Goal: Task Accomplishment & Management: Manage account settings

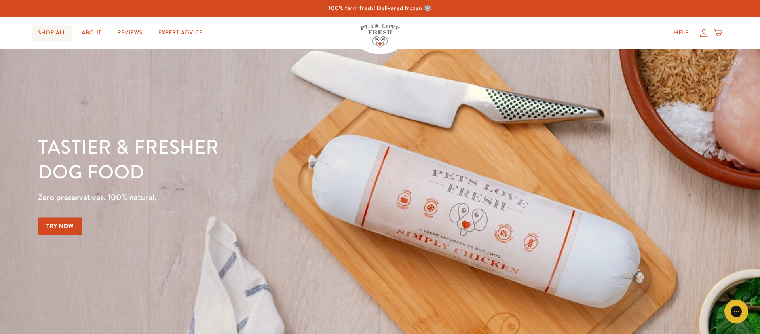
click at [59, 30] on link "Shop All" at bounding box center [52, 33] width 40 height 16
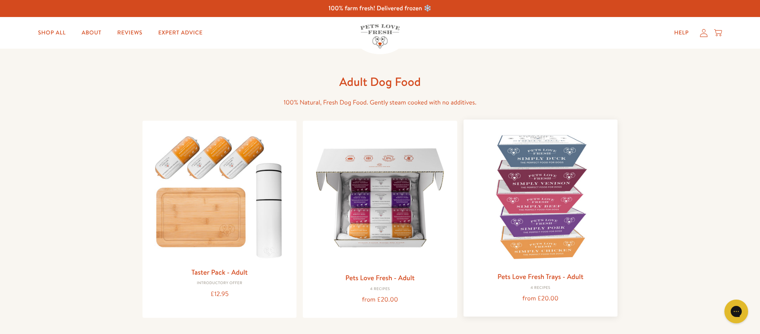
click at [545, 274] on link "Pets Love Fresh Trays - Adult" at bounding box center [541, 277] width 86 height 10
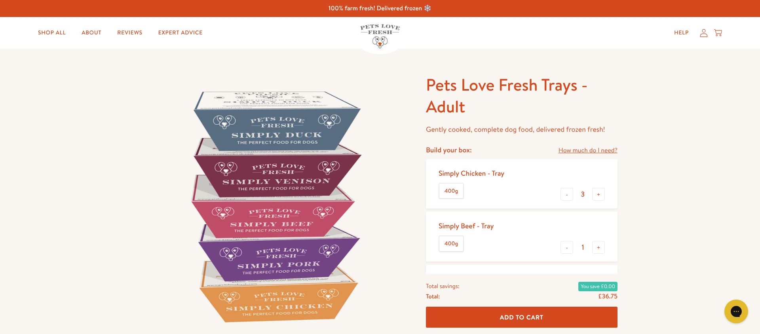
scroll to position [1, 0]
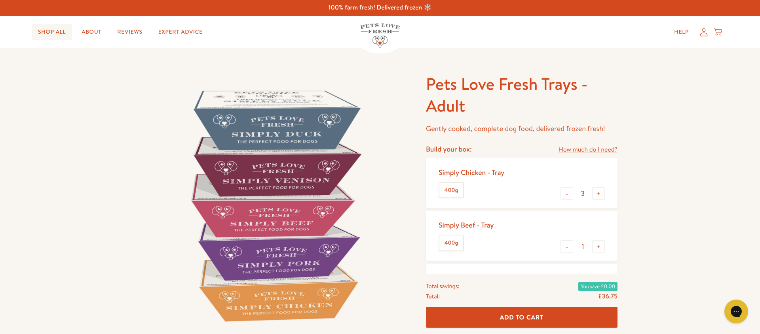
click at [56, 33] on link "Shop All" at bounding box center [52, 32] width 40 height 16
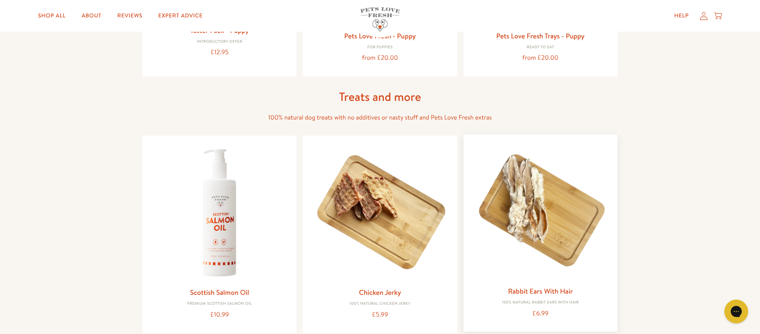
scroll to position [499, 0]
click at [536, 289] on link "Rabbit Ears With Hair" at bounding box center [540, 291] width 65 height 10
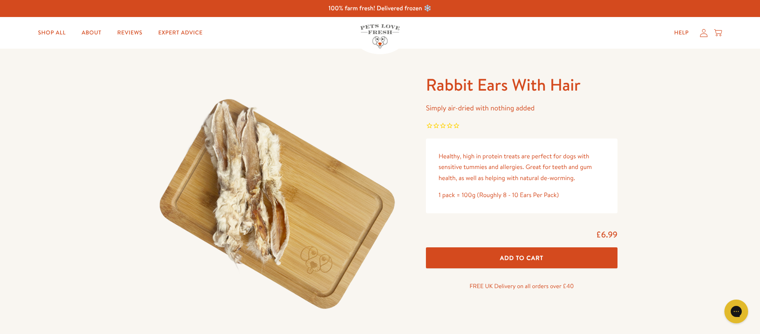
click at [46, 32] on div "Close dialog Want 10% off the Taster Pack? YES NO Submit" at bounding box center [380, 167] width 760 height 334
click at [46, 32] on link "Shop All" at bounding box center [52, 33] width 40 height 16
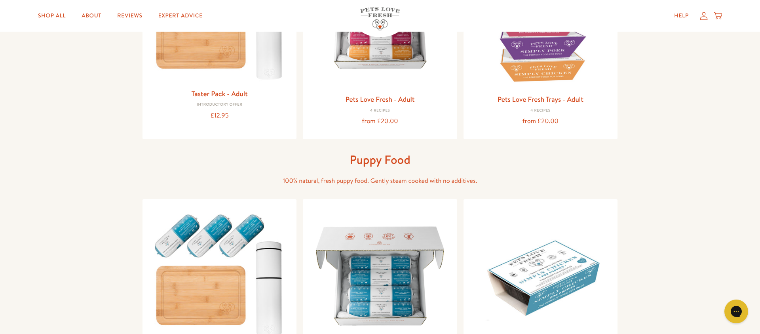
scroll to position [181, 0]
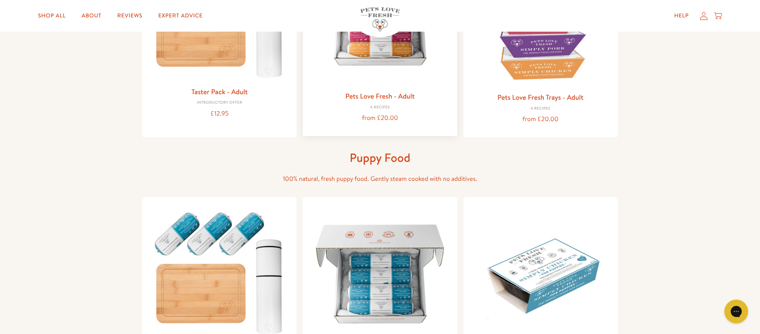
click at [382, 99] on link "Pets Love Fresh - Adult" at bounding box center [379, 96] width 69 height 10
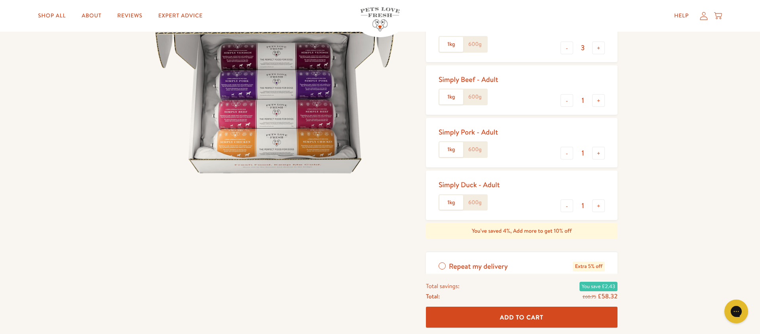
scroll to position [127, 0]
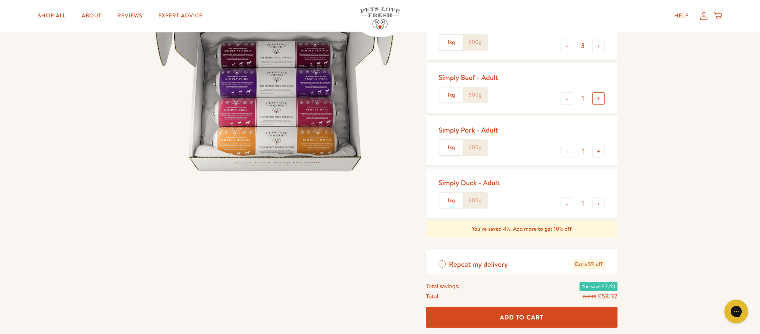
click at [601, 101] on button "+" at bounding box center [598, 98] width 13 height 13
type input "2"
click at [596, 152] on button "+" at bounding box center [598, 151] width 13 height 13
type input "2"
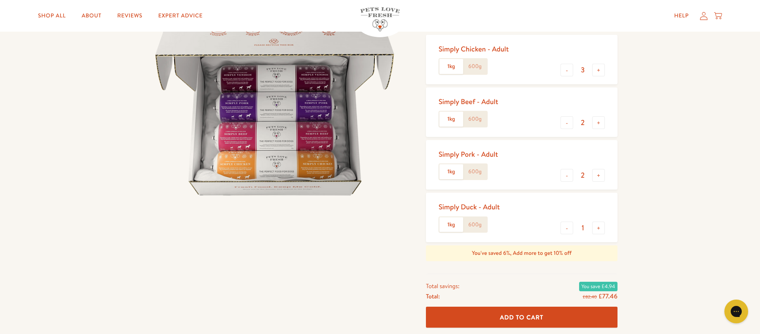
scroll to position [100, 0]
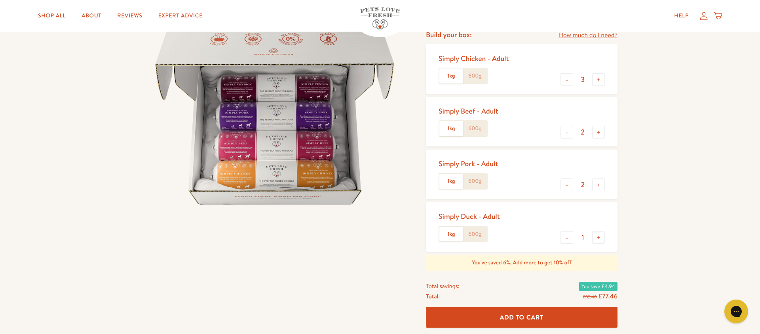
drag, startPoint x: 473, startPoint y: 70, endPoint x: 484, endPoint y: 77, distance: 12.4
click at [473, 70] on label "600g" at bounding box center [475, 76] width 24 height 15
click at [0, 0] on input "600g" at bounding box center [0, 0] width 0 height 0
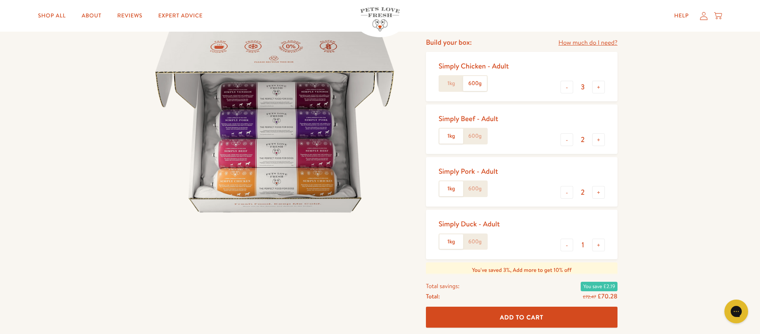
click at [467, 130] on label "600g" at bounding box center [475, 136] width 24 height 15
click at [0, 0] on input "600g" at bounding box center [0, 0] width 0 height 0
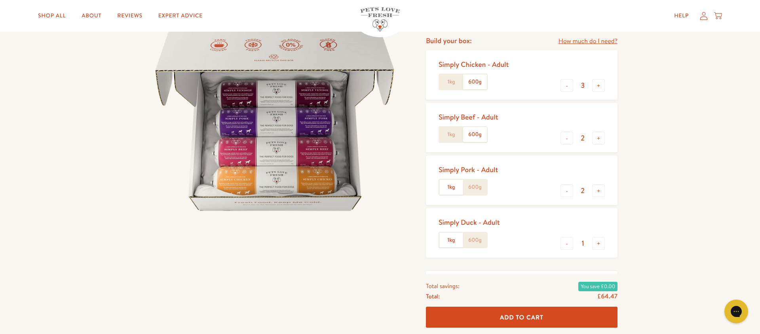
scroll to position [86, 0]
click at [476, 187] on label "600g" at bounding box center [475, 188] width 24 height 15
click at [0, 0] on input "600g" at bounding box center [0, 0] width 0 height 0
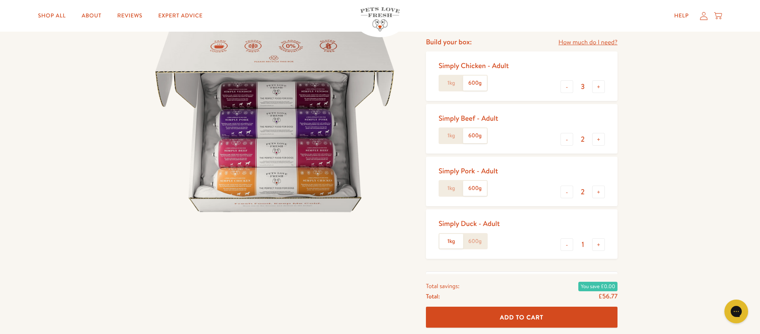
click at [605, 138] on div "Simply Beef - Adult 1kg 600g - 2 +" at bounding box center [522, 129] width 192 height 50
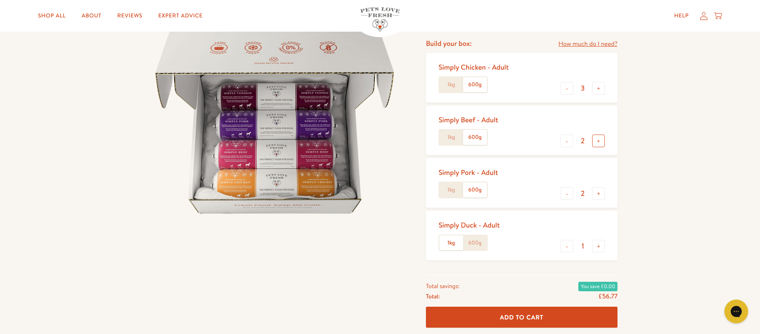
click at [602, 141] on button "+" at bounding box center [598, 141] width 13 height 13
type input "3"
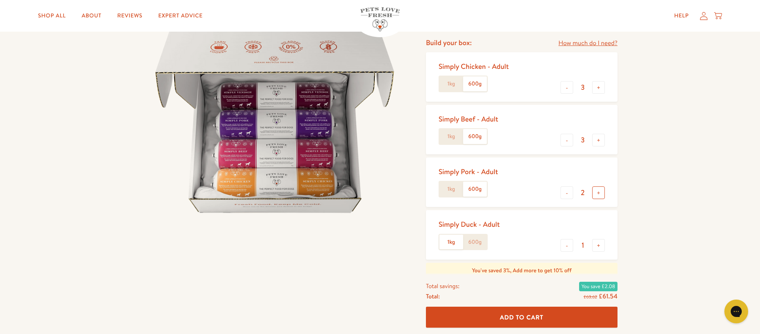
click at [598, 196] on button "+" at bounding box center [598, 193] width 13 height 13
type input "3"
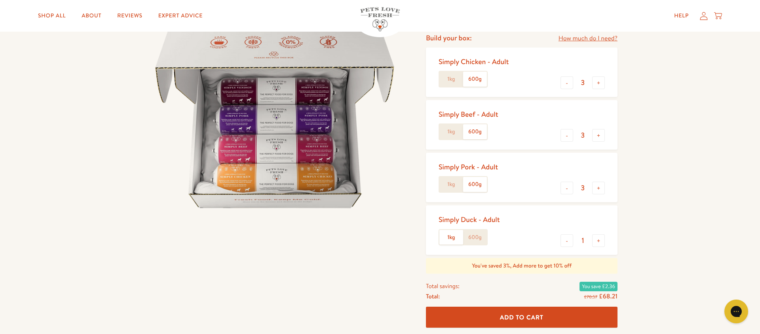
scroll to position [90, 0]
click at [485, 240] on label "600g" at bounding box center [475, 238] width 24 height 15
click at [0, 0] on input "600g" at bounding box center [0, 0] width 0 height 0
click at [598, 243] on button "+" at bounding box center [598, 241] width 13 height 13
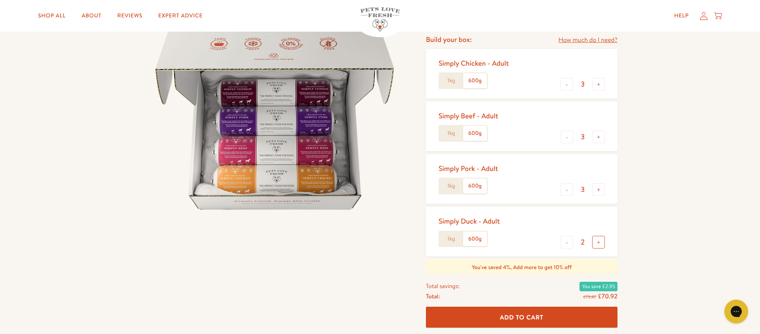
click at [598, 243] on button "+" at bounding box center [598, 242] width 13 height 13
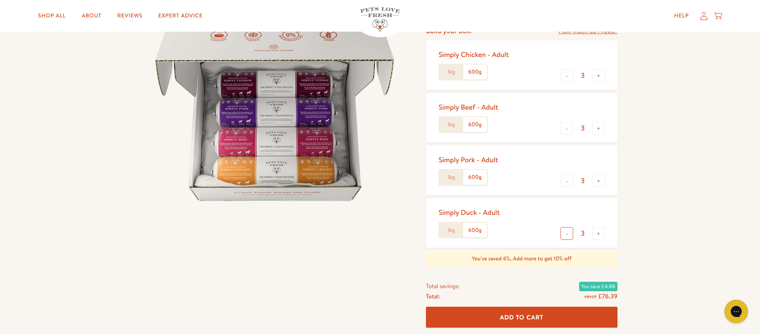
click at [570, 236] on button "-" at bounding box center [567, 233] width 13 height 13
drag, startPoint x: 564, startPoint y: 236, endPoint x: 572, endPoint y: 238, distance: 8.5
click at [564, 237] on button "-" at bounding box center [567, 233] width 13 height 13
click at [598, 233] on button "+" at bounding box center [598, 233] width 13 height 13
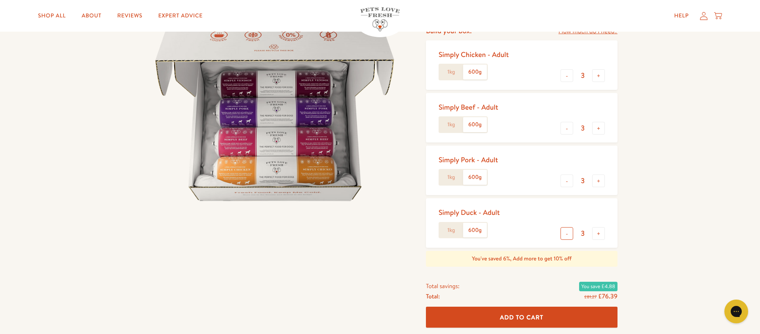
click at [567, 237] on button "-" at bounding box center [567, 233] width 13 height 13
type input "2"
click at [570, 131] on button "-" at bounding box center [567, 128] width 13 height 13
type input "2"
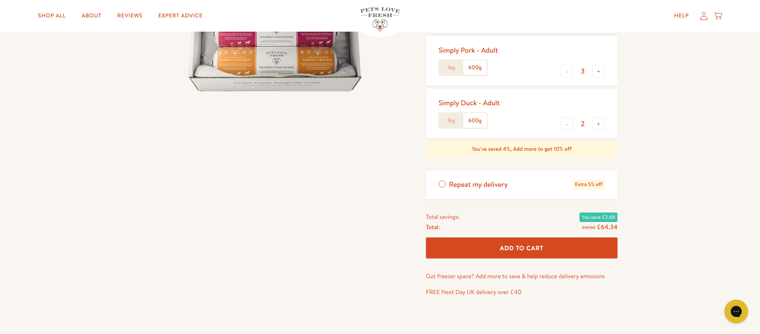
scroll to position [218, 0]
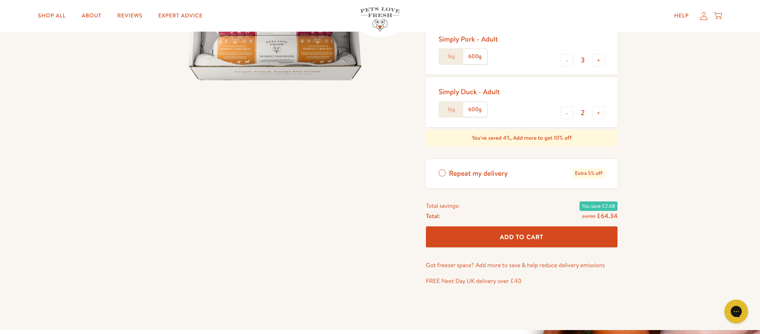
drag, startPoint x: 440, startPoint y: 171, endPoint x: 468, endPoint y: 192, distance: 34.9
click at [442, 172] on label "Repeat my delivery Extra 5% off" at bounding box center [522, 173] width 192 height 29
click at [0, 0] on input "Repeat my delivery Extra 5% off" at bounding box center [0, 0] width 0 height 0
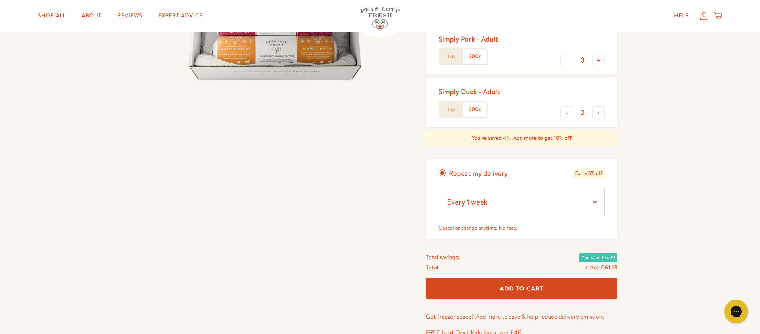
click at [558, 288] on button "Add To Cart" at bounding box center [522, 288] width 192 height 21
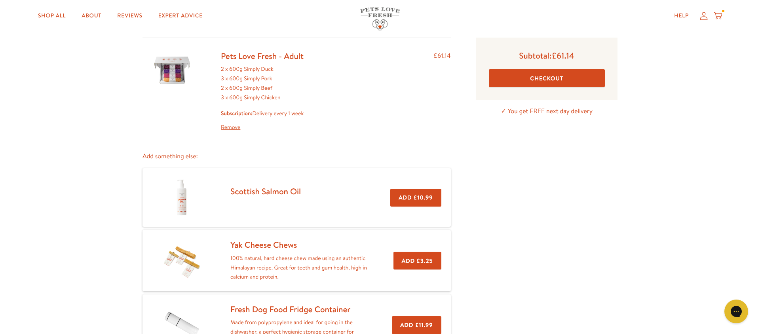
scroll to position [47, 0]
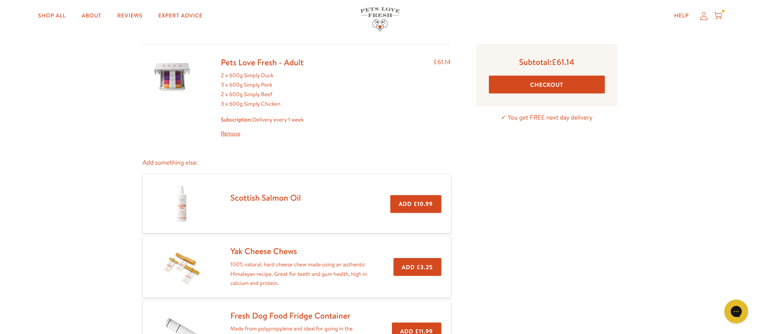
click at [238, 120] on strong "Subscription:" at bounding box center [237, 120] width 32 height 8
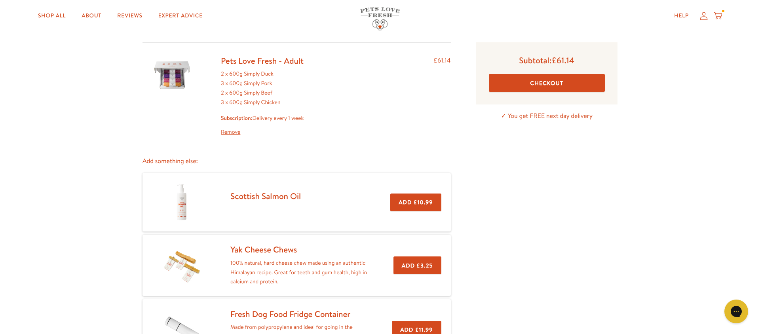
scroll to position [0, 0]
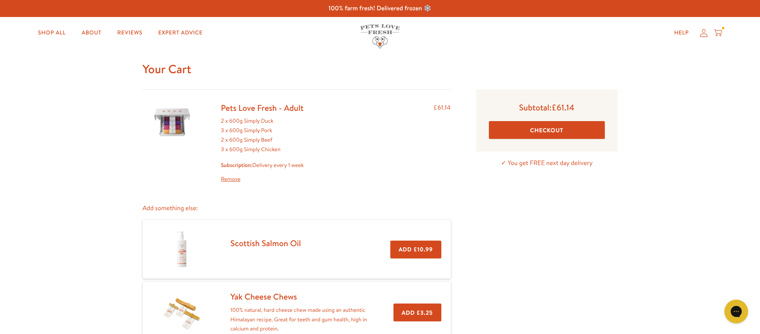
click at [705, 34] on icon at bounding box center [704, 33] width 8 height 8
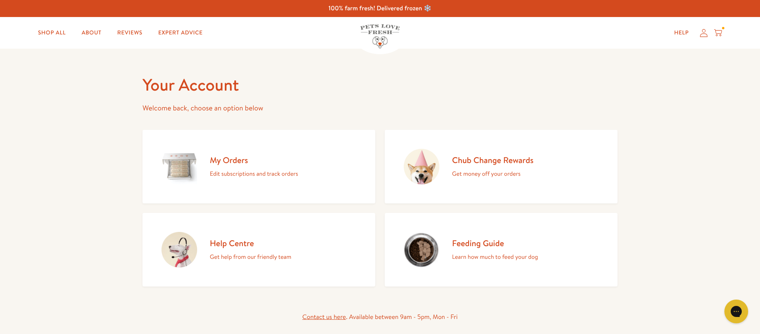
click at [236, 156] on h2 "My Orders" at bounding box center [254, 160] width 88 height 11
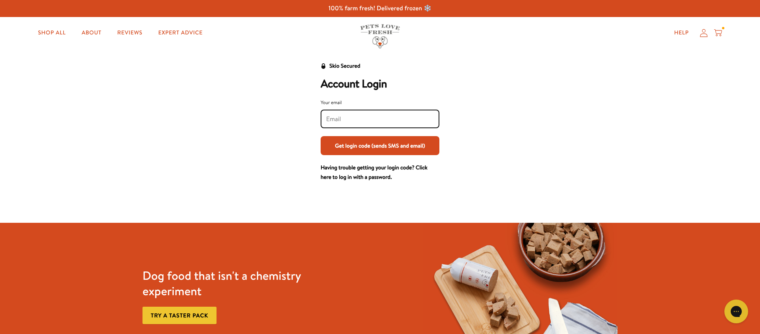
click at [390, 116] on input "Your email" at bounding box center [380, 119] width 108 height 9
type input "roofisher13@gmail.com"
click at [382, 148] on button "Get login code (sends SMS and email)" at bounding box center [380, 145] width 119 height 19
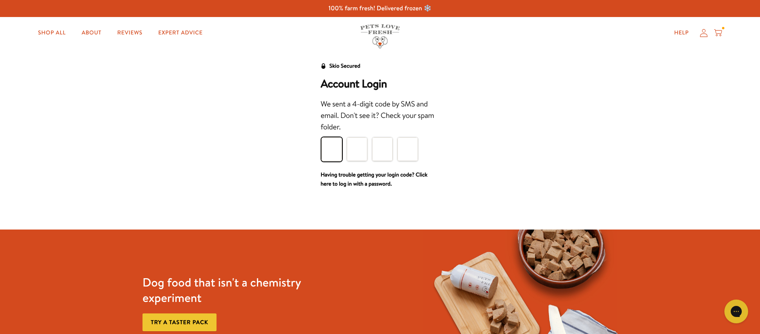
type input "1"
type input "4"
type input "8"
type input "2"
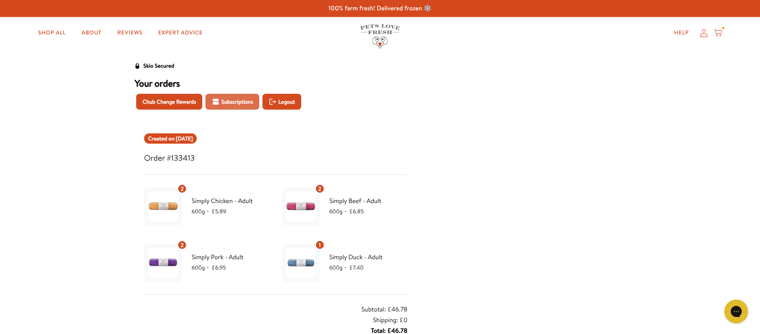
click at [239, 100] on span "Subscriptions" at bounding box center [237, 101] width 32 height 9
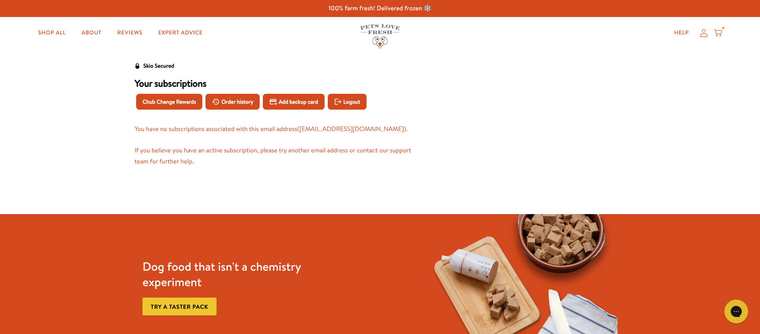
scroll to position [2, 0]
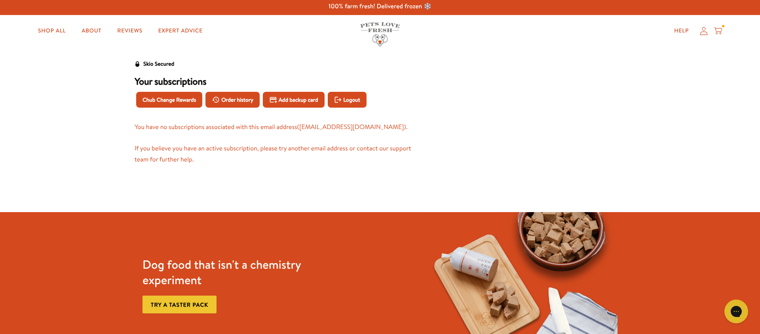
click at [720, 30] on icon at bounding box center [718, 31] width 8 height 9
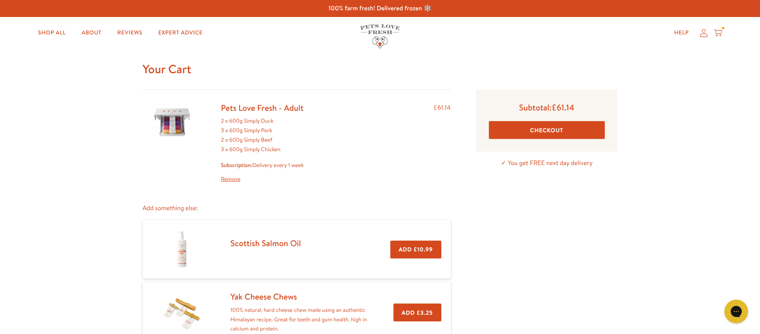
click at [573, 130] on button "Checkout" at bounding box center [547, 130] width 116 height 18
click at [707, 35] on icon at bounding box center [704, 33] width 8 height 8
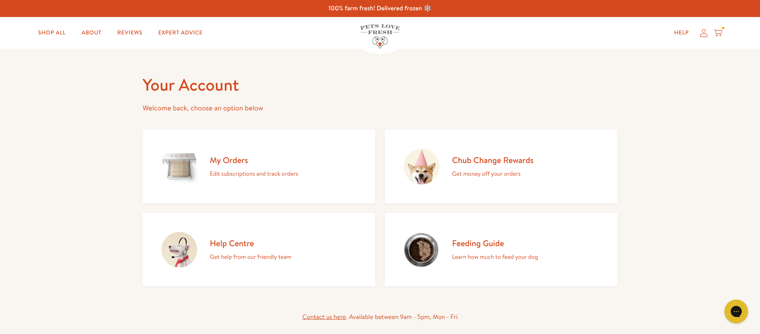
click at [455, 181] on link "Chub Change Rewards Get money off your orders" at bounding box center [501, 167] width 233 height 74
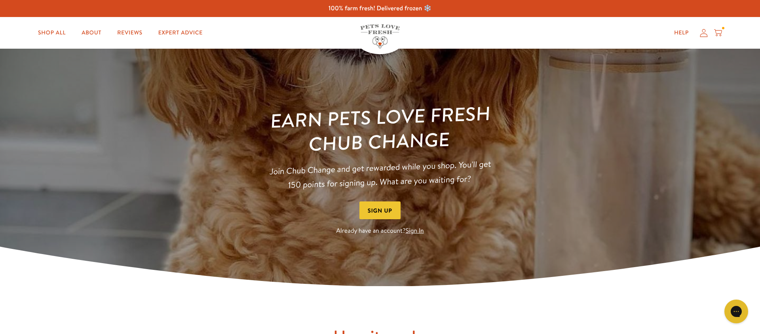
click at [389, 211] on button "Sign Up" at bounding box center [380, 211] width 41 height 18
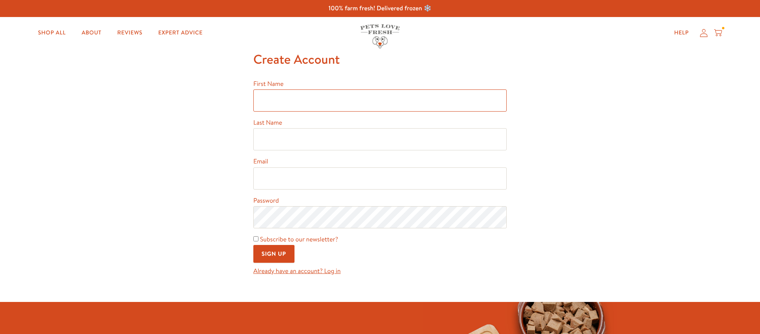
click at [303, 97] on input "First Name" at bounding box center [379, 101] width 253 height 22
type input "[PERSON_NAME]"
type input "[EMAIL_ADDRESS][DOMAIN_NAME]"
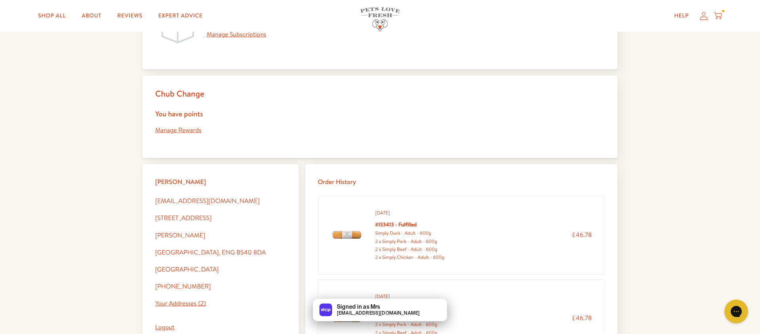
scroll to position [123, 0]
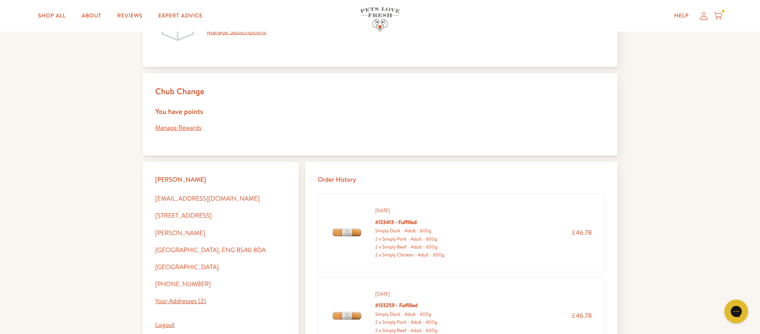
click at [185, 128] on link "Manage Rewards" at bounding box center [178, 128] width 46 height 9
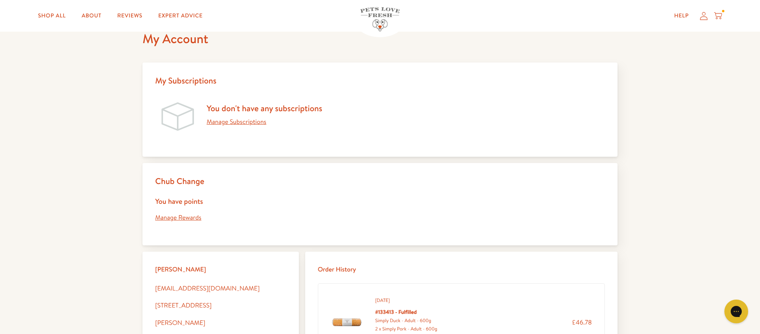
click at [238, 120] on link "Manage Subscriptions" at bounding box center [237, 122] width 60 height 9
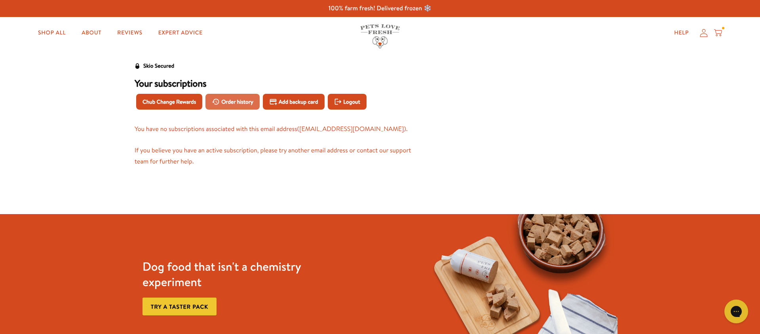
click at [240, 103] on span "Order history" at bounding box center [237, 101] width 32 height 9
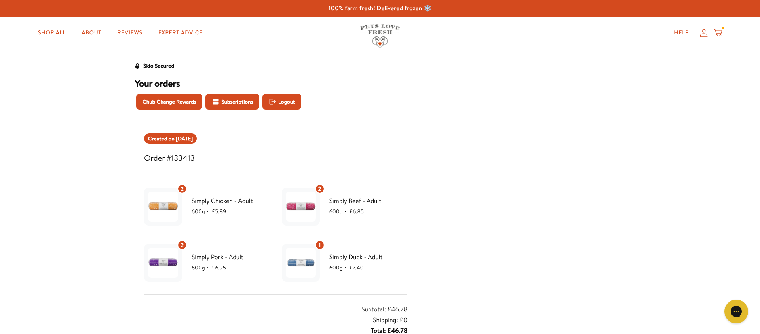
click at [720, 33] on icon at bounding box center [718, 33] width 8 height 9
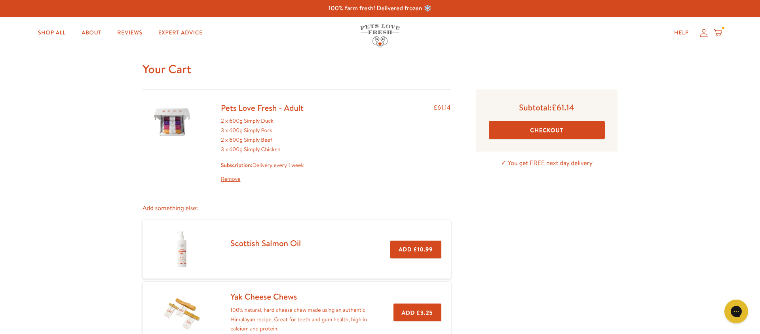
click at [709, 31] on div "Help My account Cart" at bounding box center [696, 33] width 59 height 16
click at [706, 32] on icon at bounding box center [704, 33] width 8 height 8
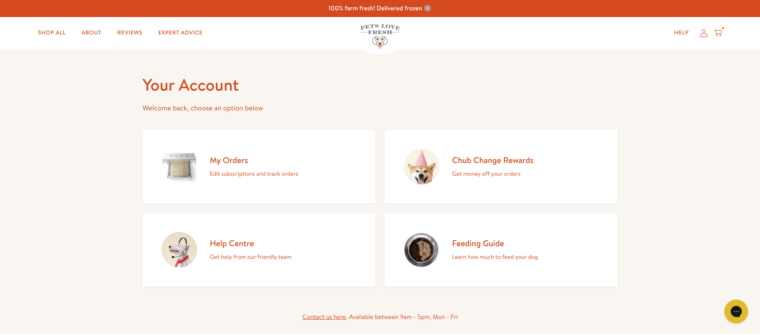
click at [719, 32] on icon at bounding box center [718, 33] width 8 height 9
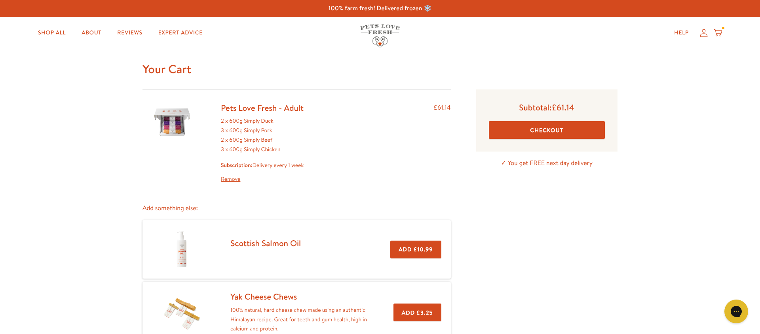
click at [238, 165] on strong "Subscription:" at bounding box center [237, 165] width 32 height 8
click at [684, 32] on link "Help" at bounding box center [681, 33] width 27 height 16
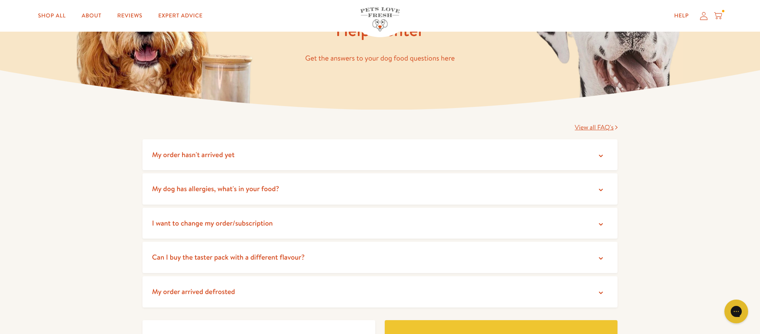
scroll to position [68, 0]
click at [604, 220] on icon at bounding box center [601, 224] width 8 height 8
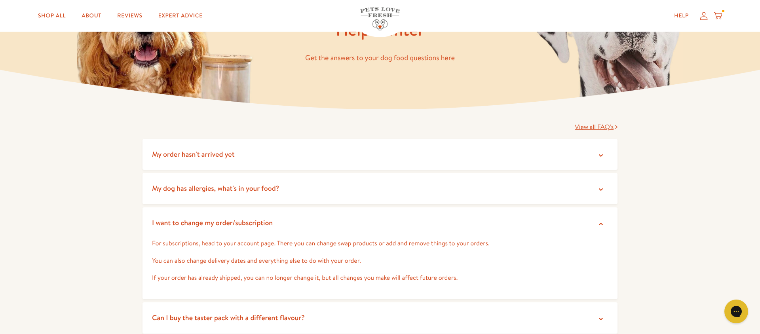
click at [707, 15] on icon at bounding box center [704, 15] width 8 height 8
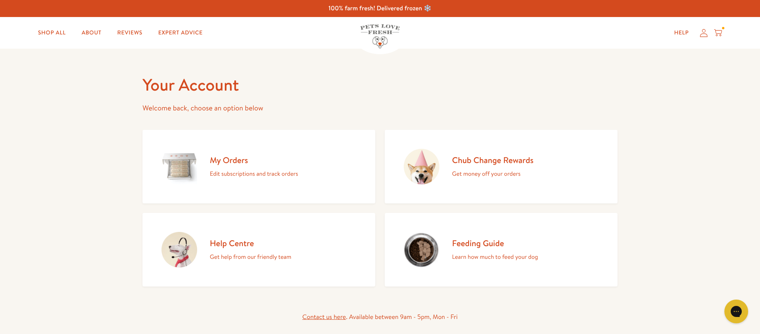
click at [224, 174] on p "Edit subscriptions and track orders" at bounding box center [254, 174] width 88 height 10
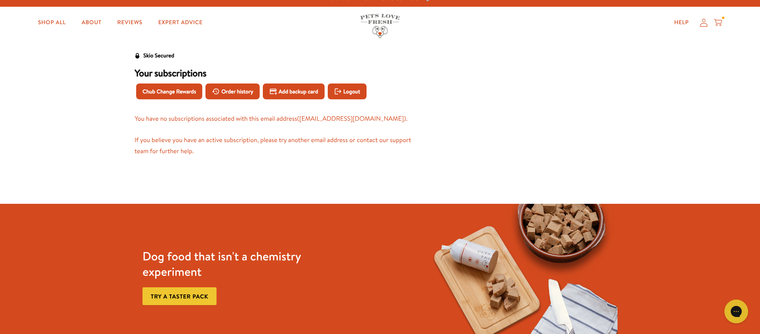
scroll to position [8, 0]
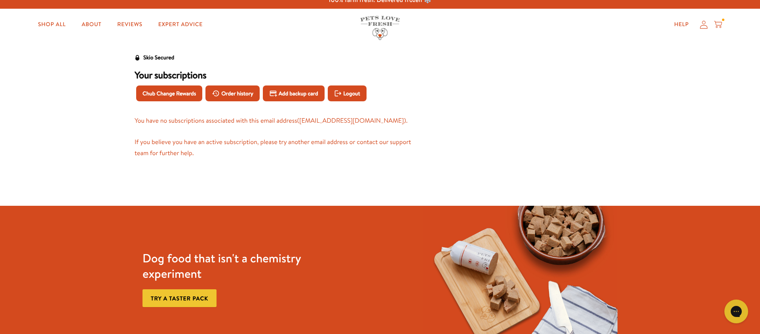
click at [721, 23] on icon at bounding box center [718, 24] width 8 height 9
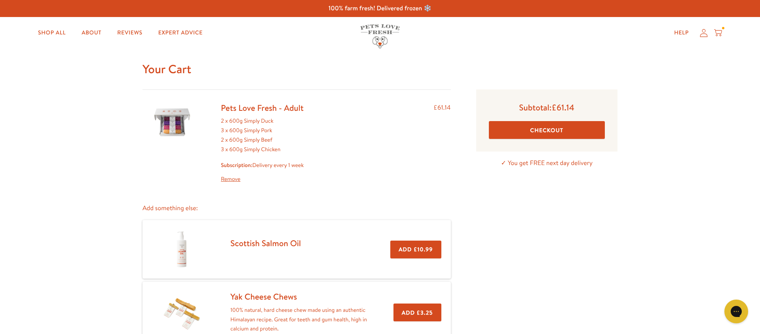
click at [230, 179] on link "Remove" at bounding box center [262, 180] width 83 height 10
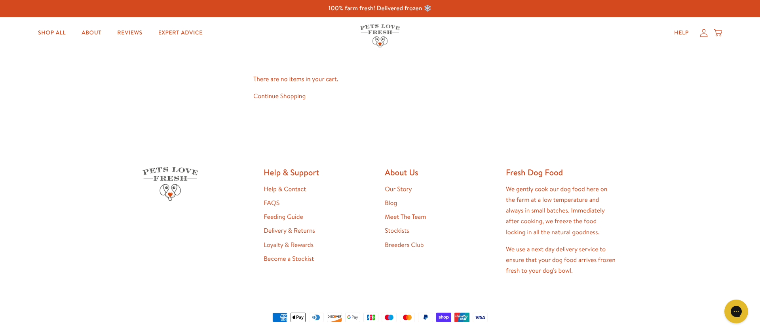
click at [706, 37] on icon at bounding box center [704, 33] width 8 height 8
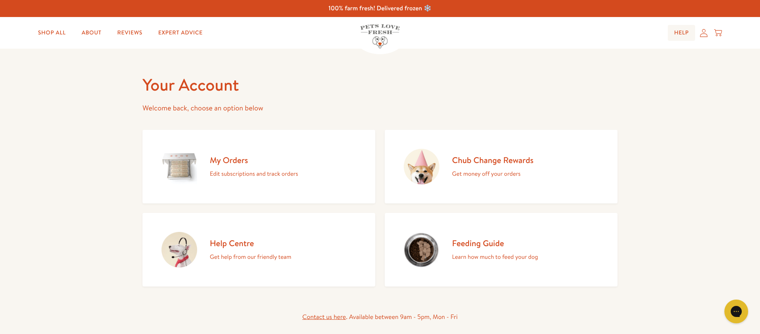
click at [672, 33] on link "Help" at bounding box center [681, 33] width 27 height 16
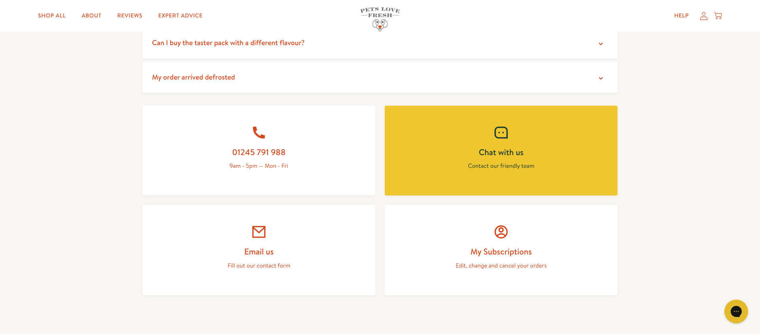
scroll to position [281, 0]
click at [509, 260] on link "My Subscriptions Edit, change and cancel your orders" at bounding box center [501, 251] width 233 height 90
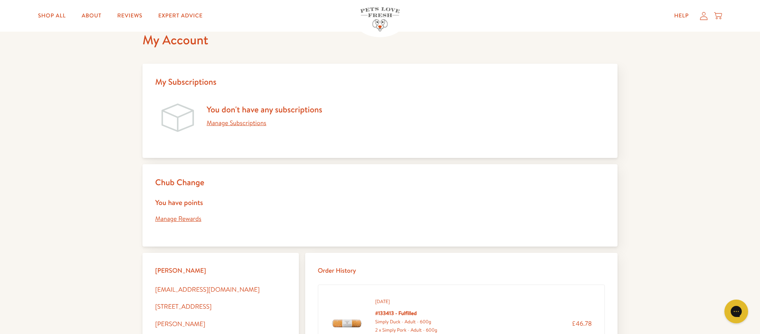
scroll to position [37, 0]
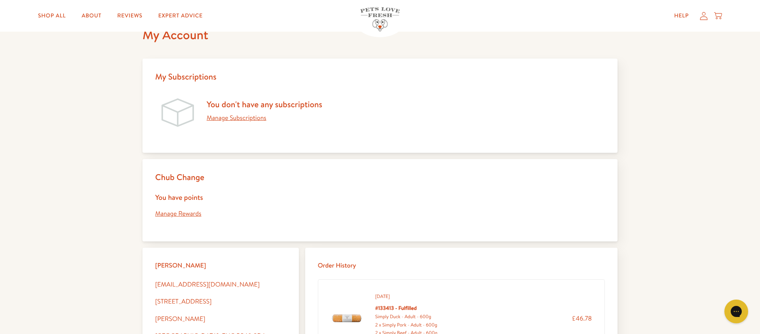
click at [250, 119] on link "Manage Subscriptions" at bounding box center [237, 118] width 60 height 9
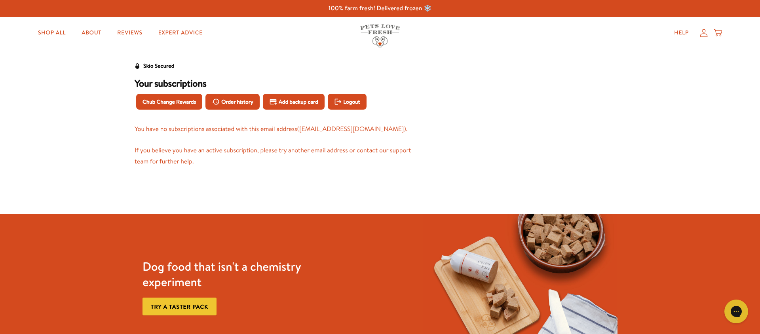
click at [705, 33] on icon at bounding box center [704, 33] width 8 height 8
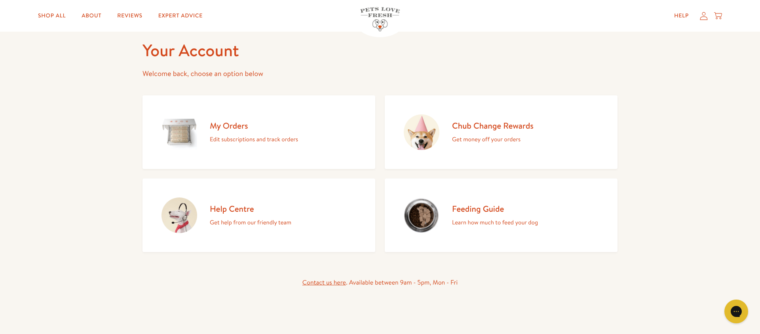
scroll to position [34, 0]
click at [478, 210] on h2 "Feeding Guide" at bounding box center [495, 209] width 86 height 11
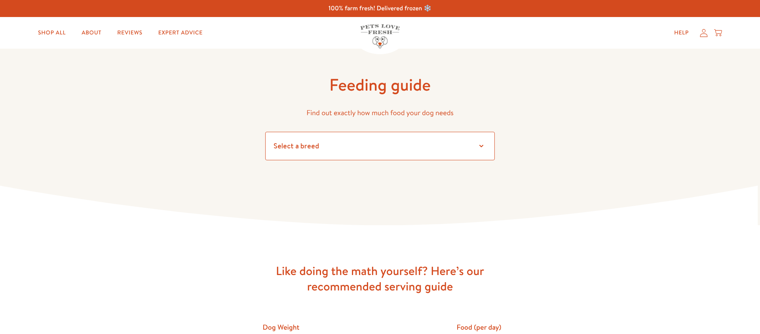
click at [462, 151] on select "Select a breed" at bounding box center [380, 146] width 230 height 29
select select "40"
click at [265, 132] on select "Select a breed Affenpinscher Afghan hound Airedale terrier Akita Alaskan Malamu…" at bounding box center [380, 146] width 230 height 29
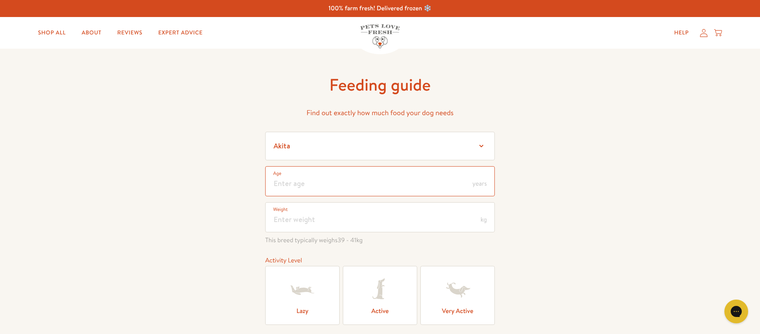
click at [318, 191] on input "number" at bounding box center [380, 181] width 230 height 30
type input "4"
click at [286, 221] on input "number" at bounding box center [380, 217] width 230 height 30
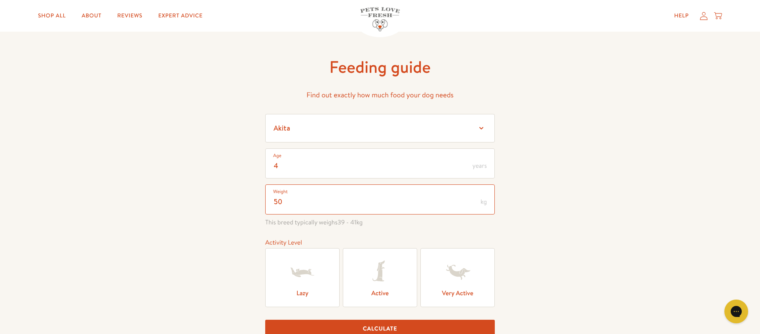
scroll to position [24, 0]
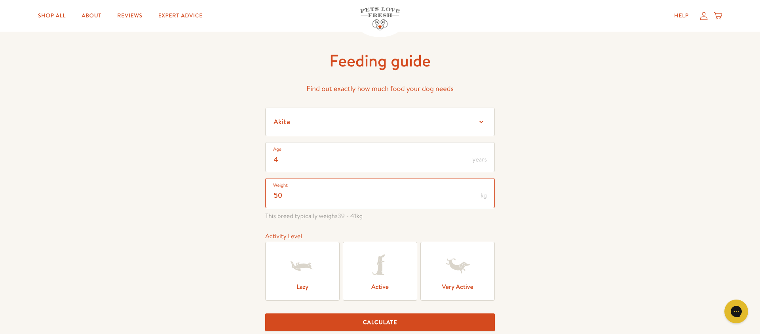
type input "50"
click at [393, 276] on icon at bounding box center [380, 266] width 32 height 32
click at [0, 0] on input "Active" at bounding box center [0, 0] width 0 height 0
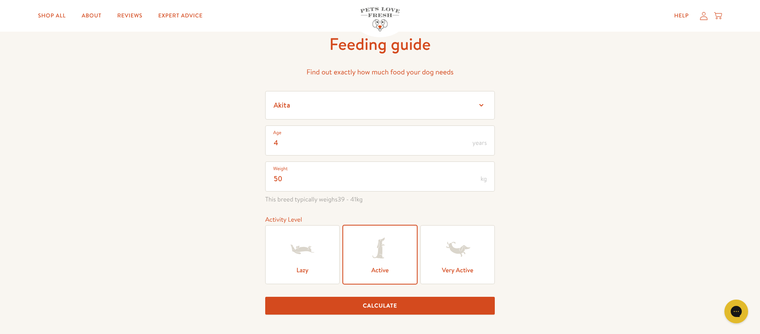
click at [406, 305] on button "Calculate" at bounding box center [380, 306] width 230 height 18
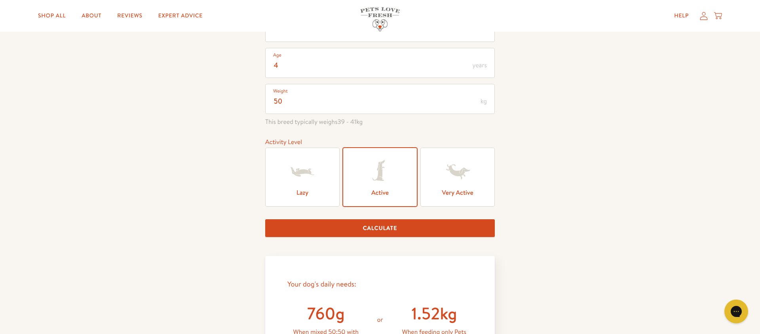
scroll to position [110, 0]
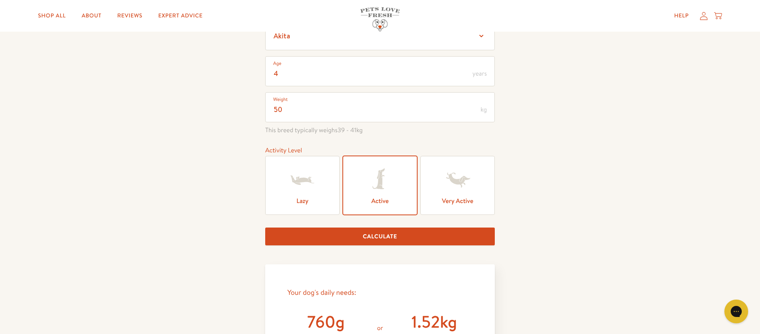
click at [309, 204] on label "Lazy" at bounding box center [302, 185] width 74 height 59
click at [0, 0] on input "Lazy" at bounding box center [0, 0] width 0 height 0
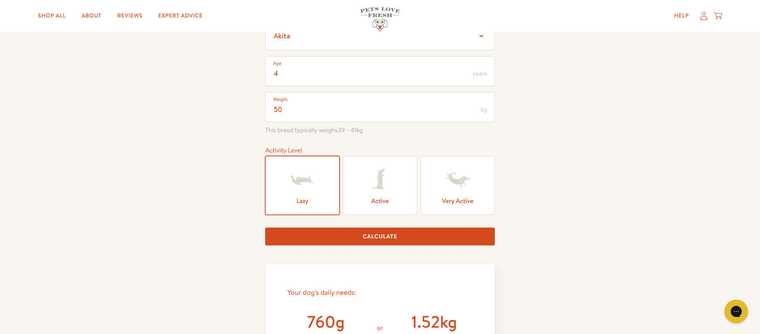
scroll to position [110, 0]
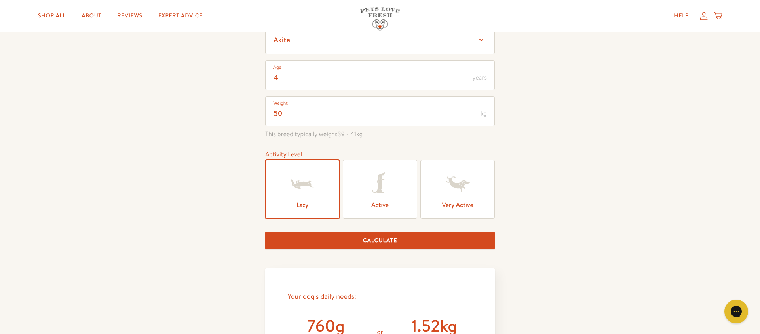
click at [342, 232] on button "Calculate" at bounding box center [380, 241] width 230 height 18
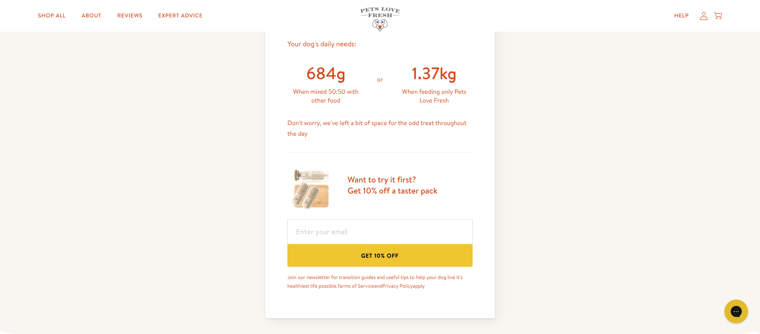
scroll to position [358, 0]
click at [707, 20] on icon at bounding box center [704, 15] width 8 height 8
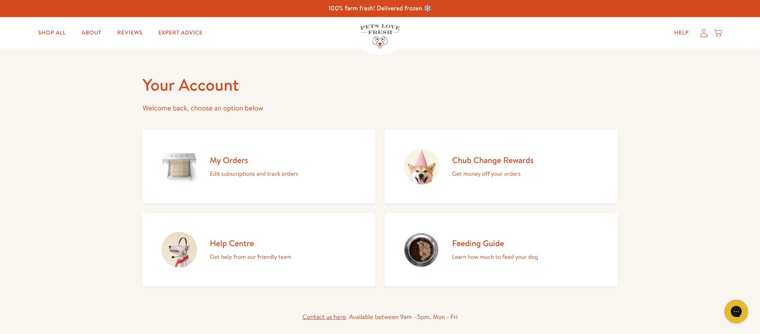
click at [234, 152] on link "My Orders Edit subscriptions and track orders" at bounding box center [259, 167] width 233 height 74
click at [236, 163] on h2 "My Orders" at bounding box center [254, 160] width 88 height 11
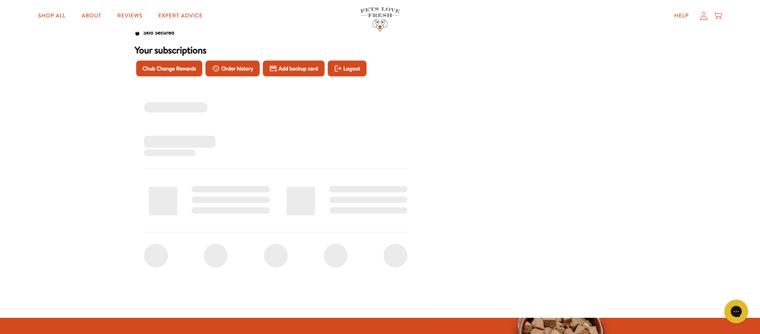
scroll to position [35, 0]
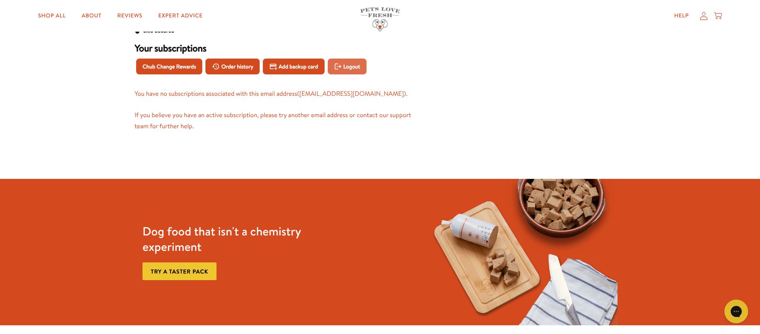
click at [361, 67] on button "Logout" at bounding box center [347, 67] width 39 height 16
